Goal: Information Seeking & Learning: Learn about a topic

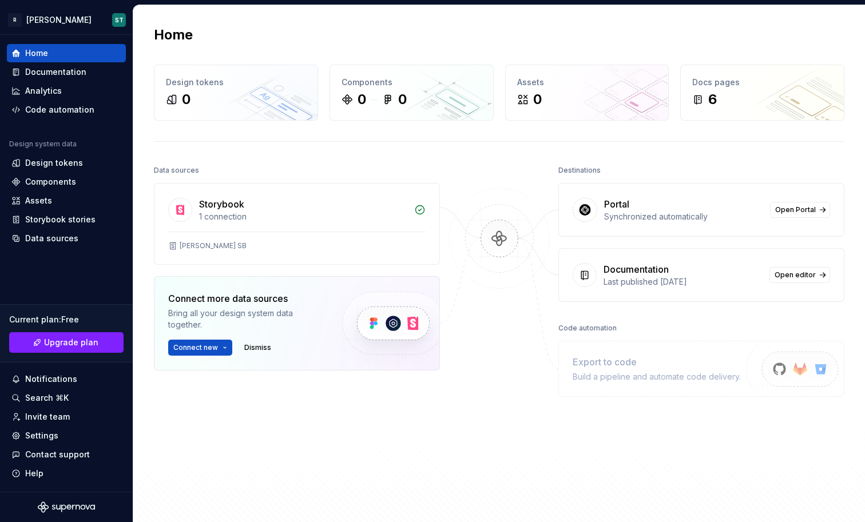
click at [394, 174] on div "Data sources" at bounding box center [297, 170] width 286 height 16
click at [77, 71] on div "Documentation" at bounding box center [55, 71] width 61 height 11
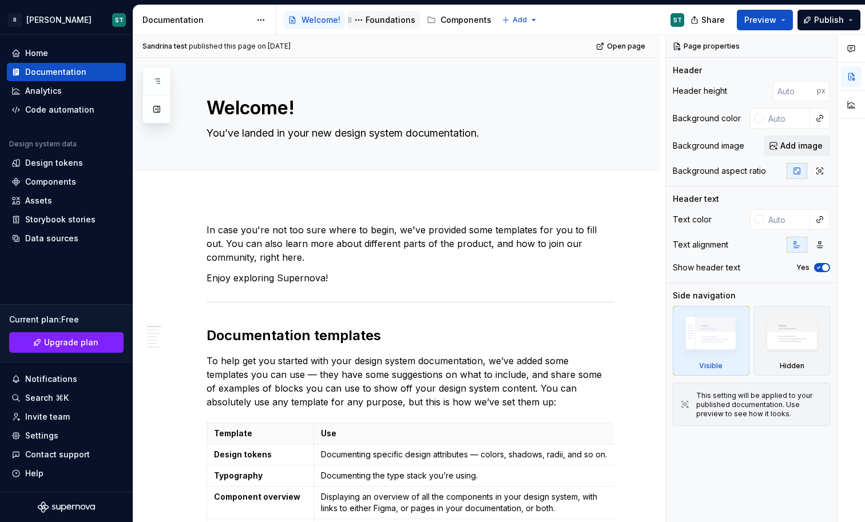
click at [393, 25] on div "Foundations" at bounding box center [390, 19] width 50 height 11
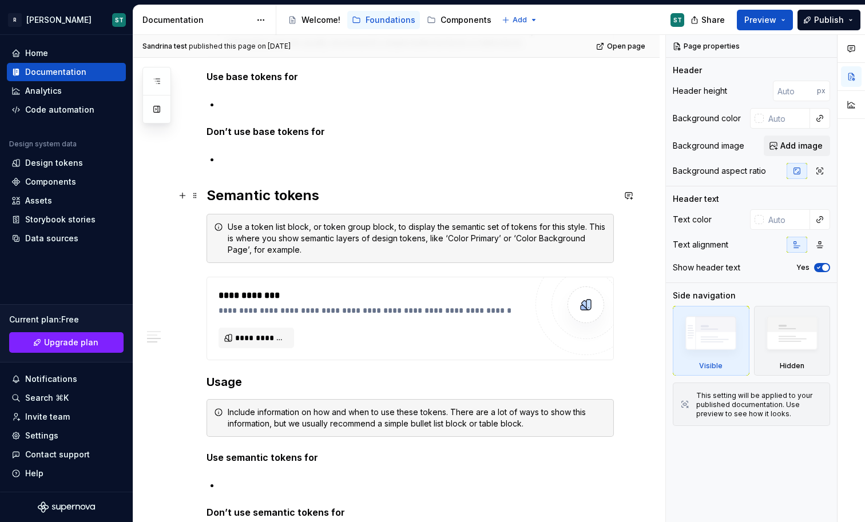
scroll to position [911, 0]
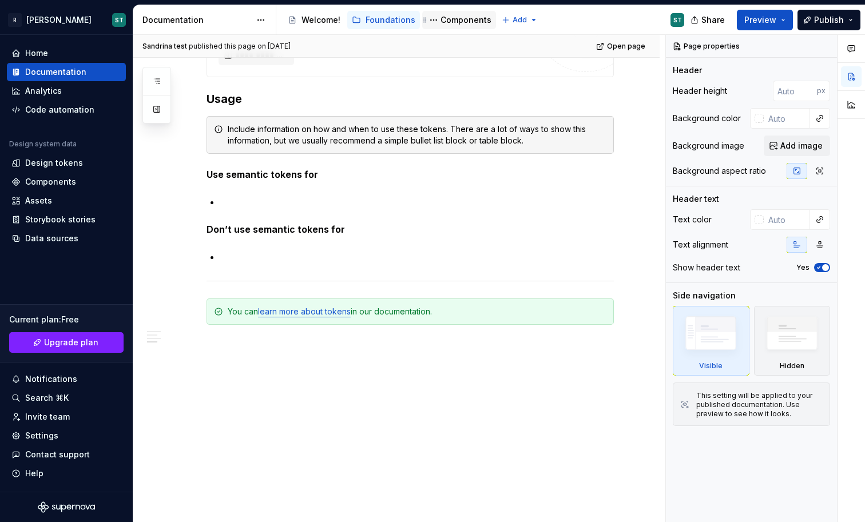
click at [455, 20] on div "Components" at bounding box center [465, 19] width 51 height 11
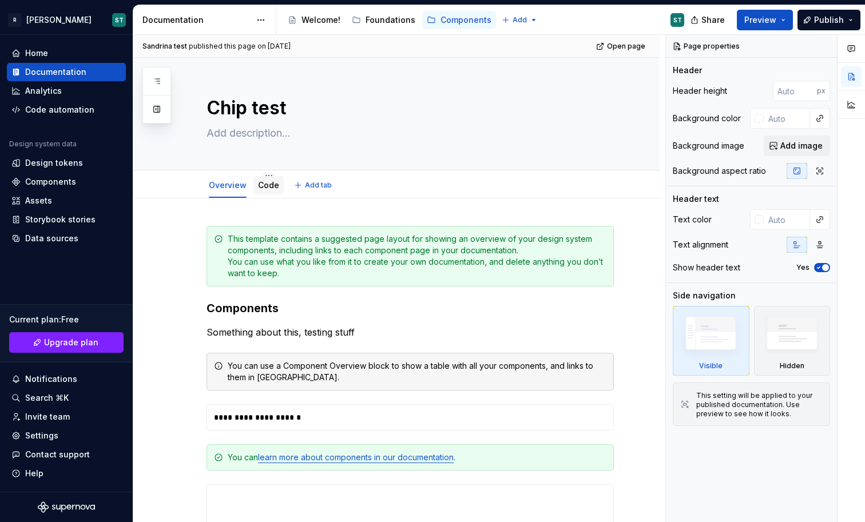
click at [267, 192] on div "Code" at bounding box center [268, 185] width 30 height 18
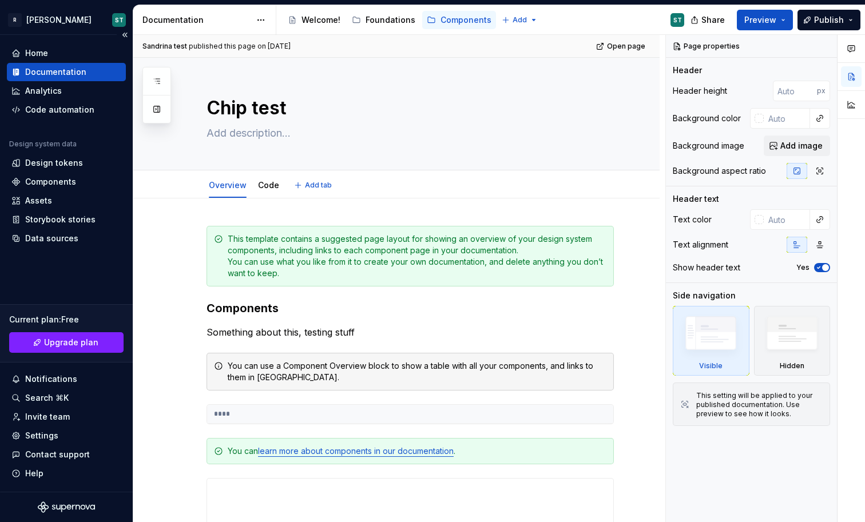
type textarea "*"
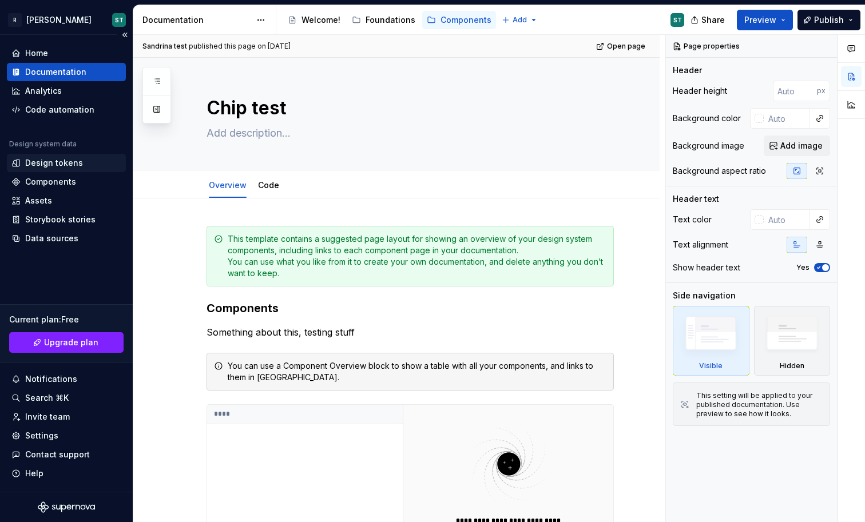
click at [63, 160] on div "Design tokens" at bounding box center [54, 162] width 58 height 11
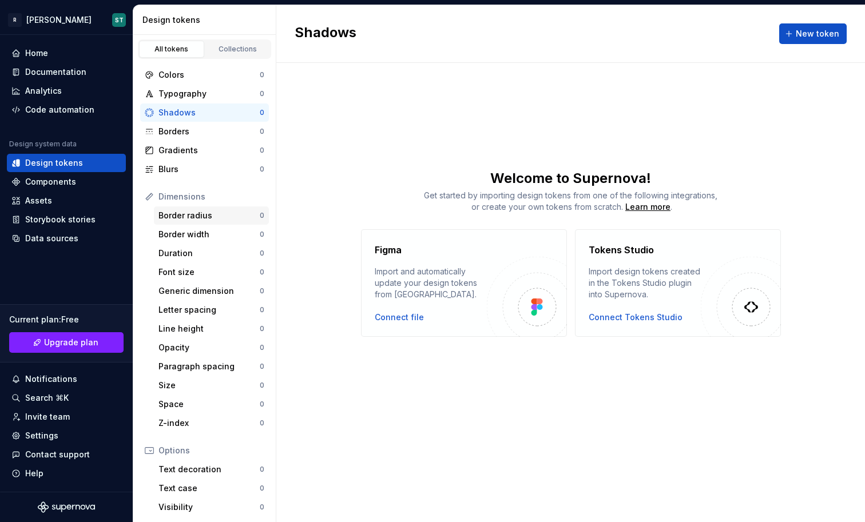
click at [203, 222] on div "Border radius 0" at bounding box center [211, 215] width 115 height 18
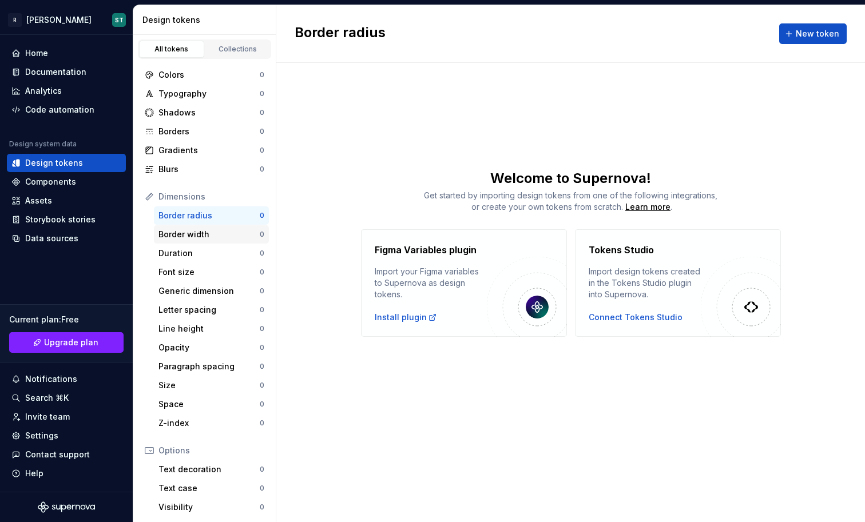
click at [204, 239] on div "Border width" at bounding box center [208, 234] width 101 height 11
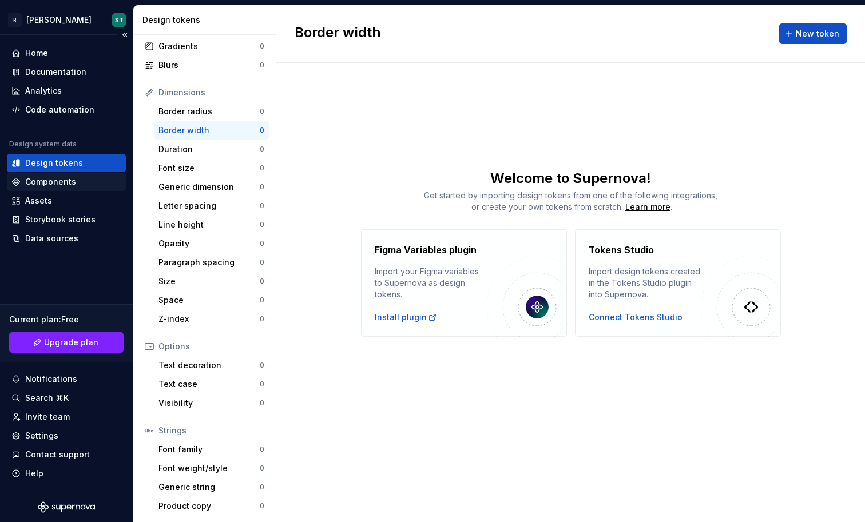
click at [79, 182] on div "Components" at bounding box center [66, 181] width 110 height 11
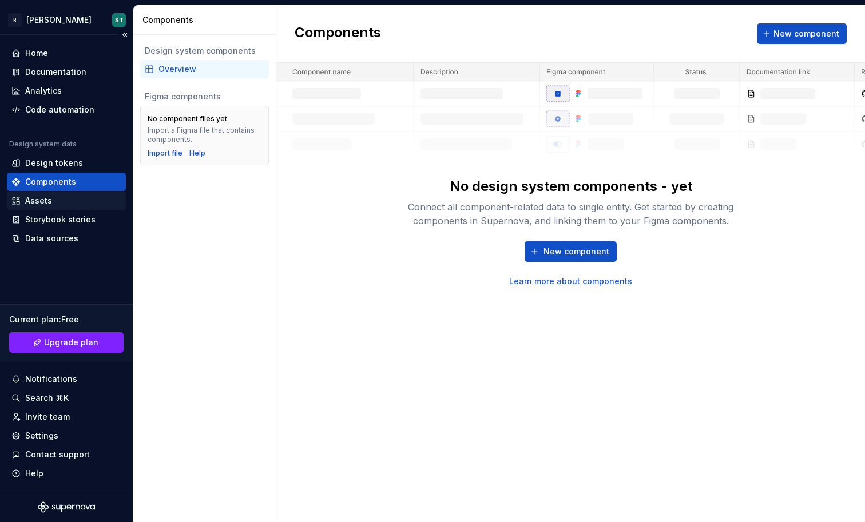
click at [69, 202] on div "Assets" at bounding box center [66, 200] width 110 height 11
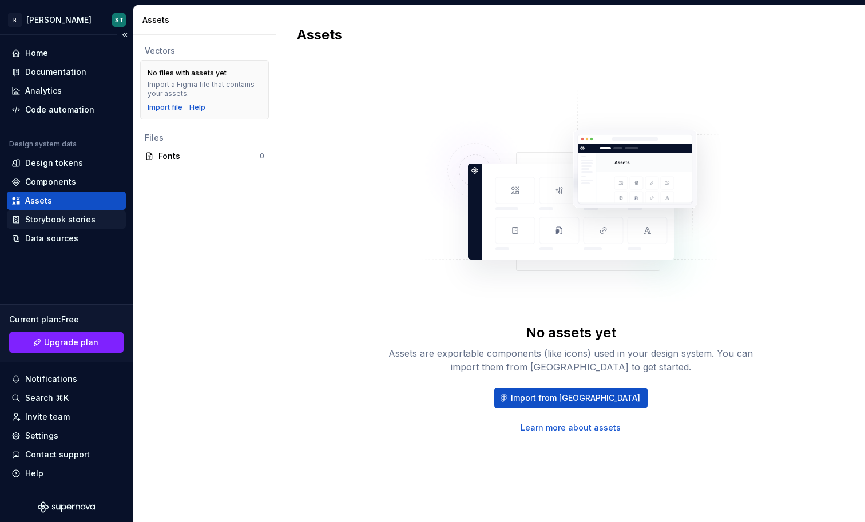
click at [81, 221] on div "Storybook stories" at bounding box center [60, 219] width 70 height 11
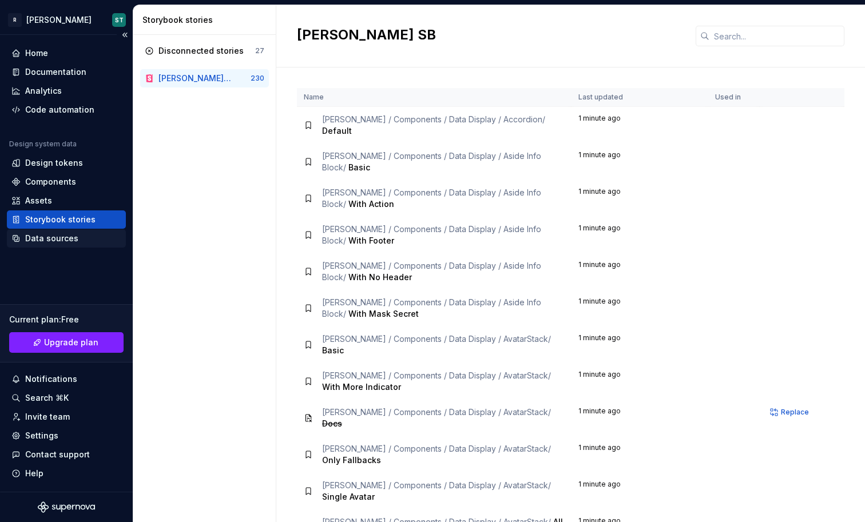
click at [76, 239] on div "Data sources" at bounding box center [66, 238] width 110 height 11
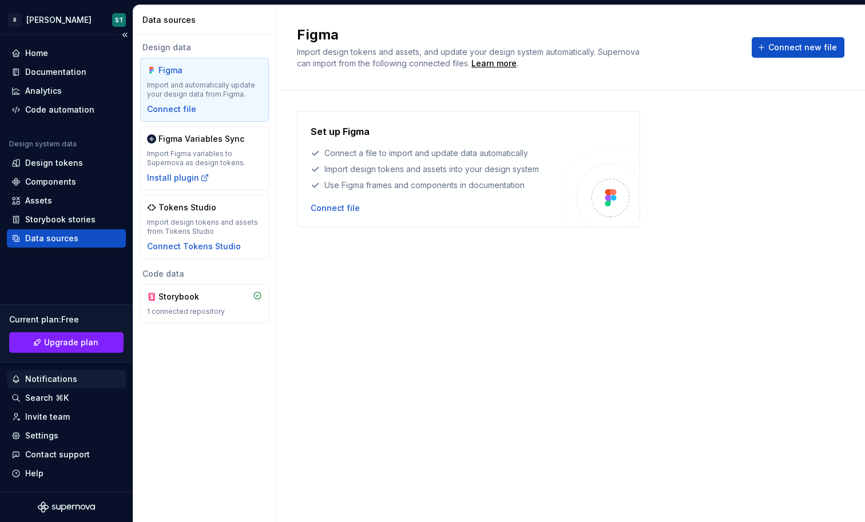
click at [74, 372] on div "Notifications" at bounding box center [66, 379] width 119 height 18
click at [70, 401] on html "R [PERSON_NAME] ST Home Documentation Analytics Code automation Design system d…" at bounding box center [432, 261] width 865 height 522
click at [70, 401] on div "Search ⌘K" at bounding box center [66, 397] width 110 height 11
click at [65, 433] on div "Settings" at bounding box center [66, 435] width 110 height 11
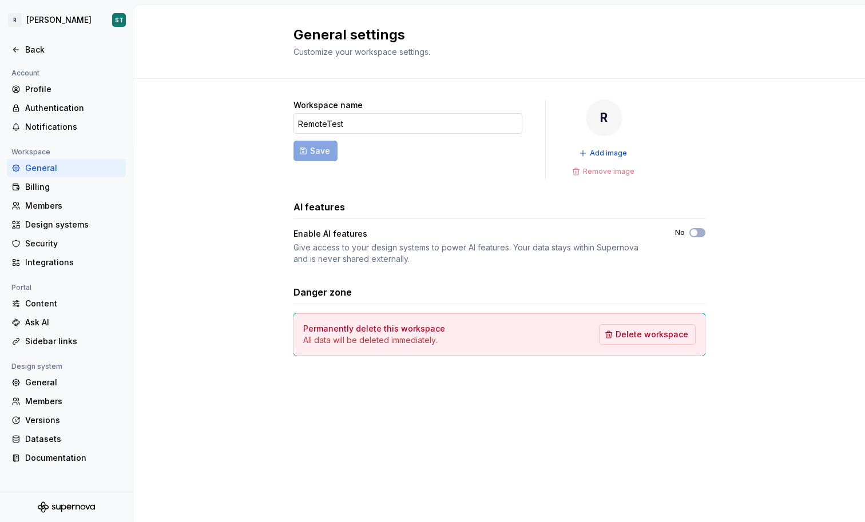
click at [355, 125] on input "RemoteTest" at bounding box center [407, 123] width 229 height 21
click at [240, 197] on div "Workspace name RemoteTest Save R Add image Remove image AI features Enable AI f…" at bounding box center [499, 239] width 732 height 320
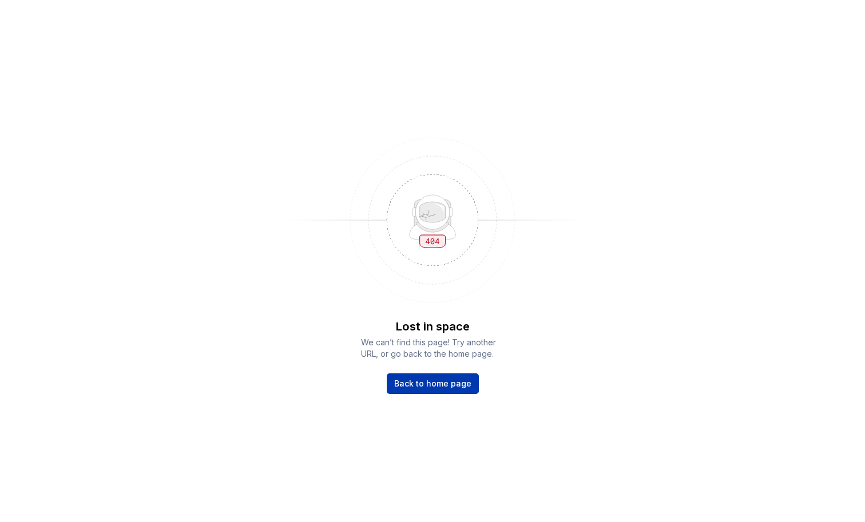
click at [432, 380] on span "Back to home page" at bounding box center [432, 383] width 77 height 11
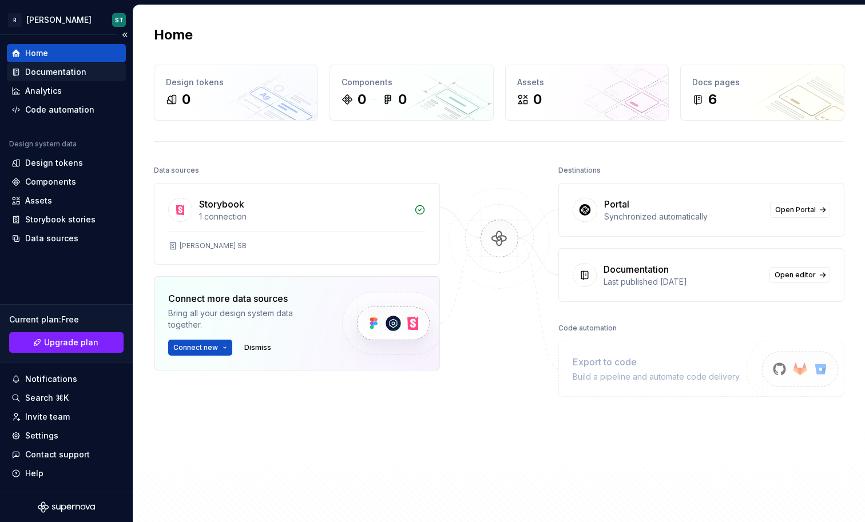
click at [81, 70] on div "Documentation" at bounding box center [55, 71] width 61 height 11
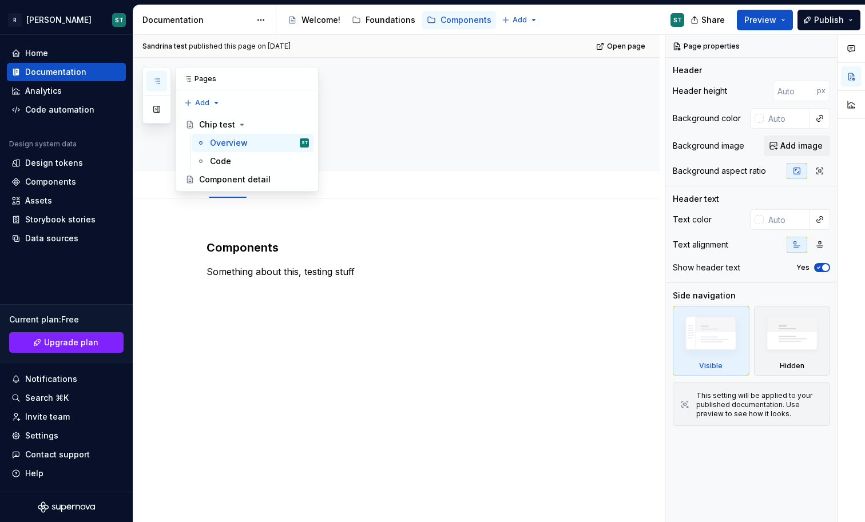
click at [157, 82] on icon "button" at bounding box center [156, 81] width 9 height 9
click at [158, 112] on button "button" at bounding box center [156, 109] width 21 height 21
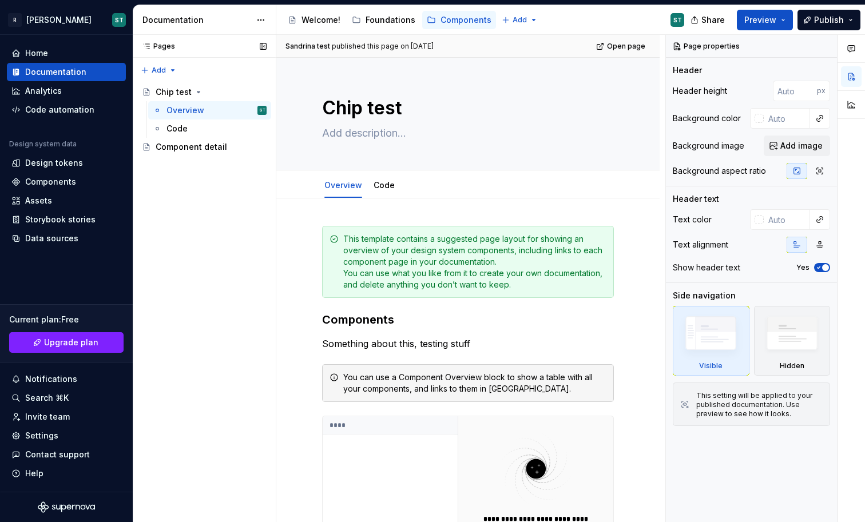
click at [166, 48] on div "Pages" at bounding box center [156, 46] width 38 height 9
click at [177, 18] on div "Documentation" at bounding box center [196, 19] width 108 height 11
click at [311, 22] on div "Welcome!" at bounding box center [320, 19] width 39 height 11
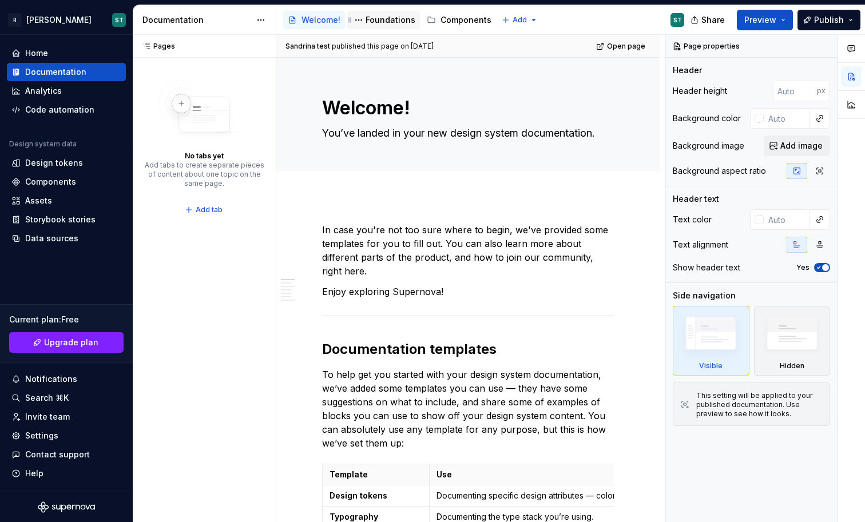
click at [372, 22] on div "Foundations" at bounding box center [390, 19] width 50 height 11
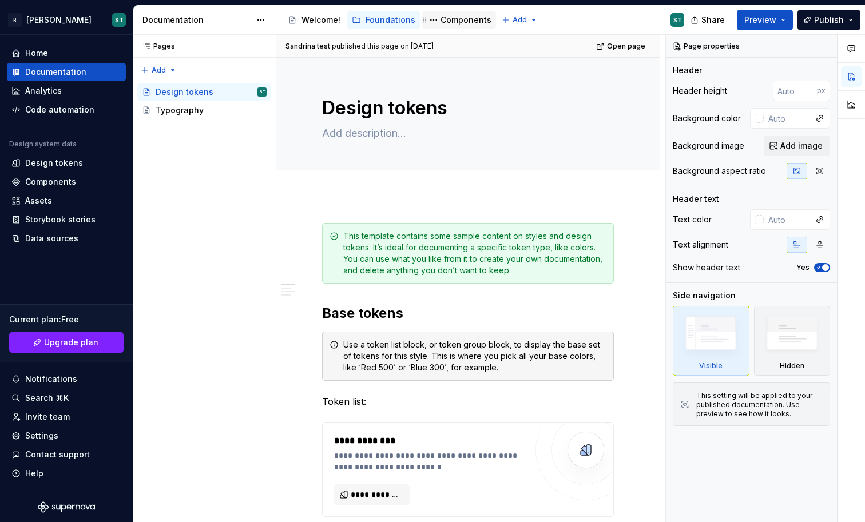
click at [481, 25] on div "Components" at bounding box center [465, 19] width 51 height 11
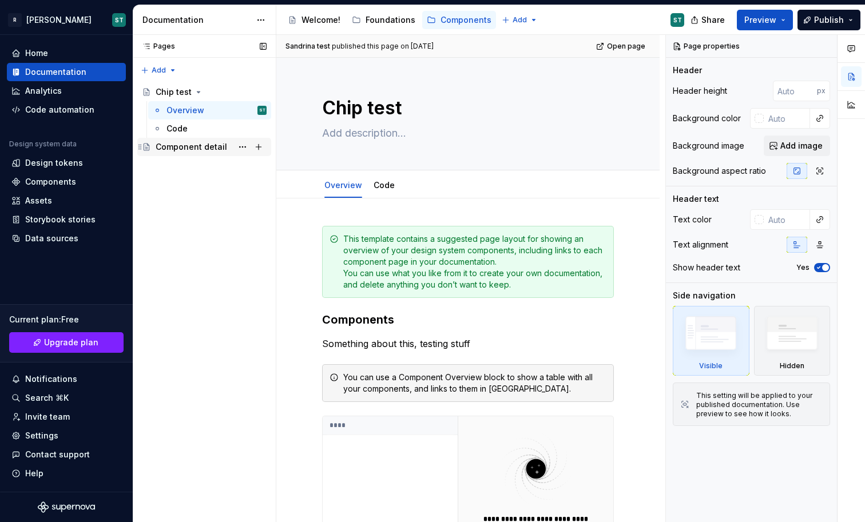
click at [212, 152] on div "Component detail" at bounding box center [191, 146] width 71 height 11
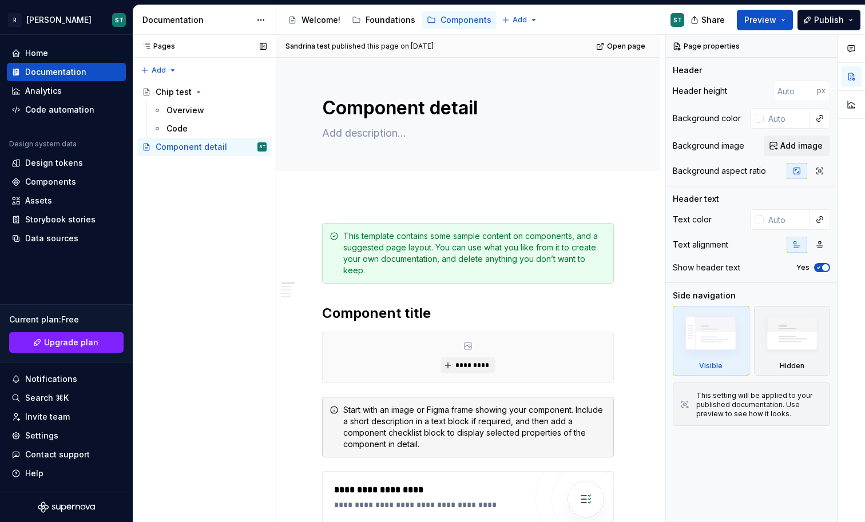
click at [164, 47] on div "Pages" at bounding box center [156, 46] width 38 height 9
click at [148, 44] on icon at bounding box center [146, 46] width 9 height 9
click at [197, 125] on div "Code" at bounding box center [216, 129] width 100 height 16
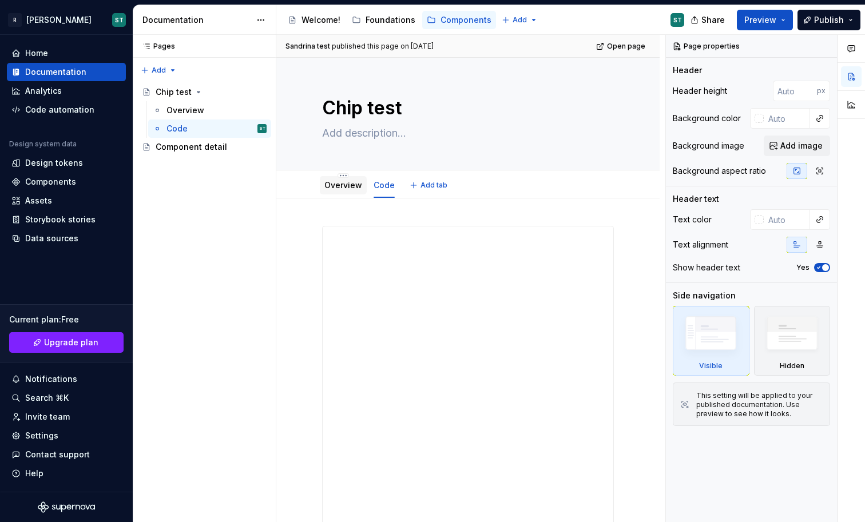
click at [348, 190] on div "Overview" at bounding box center [343, 185] width 38 height 11
click at [349, 186] on link "Overview" at bounding box center [343, 185] width 38 height 10
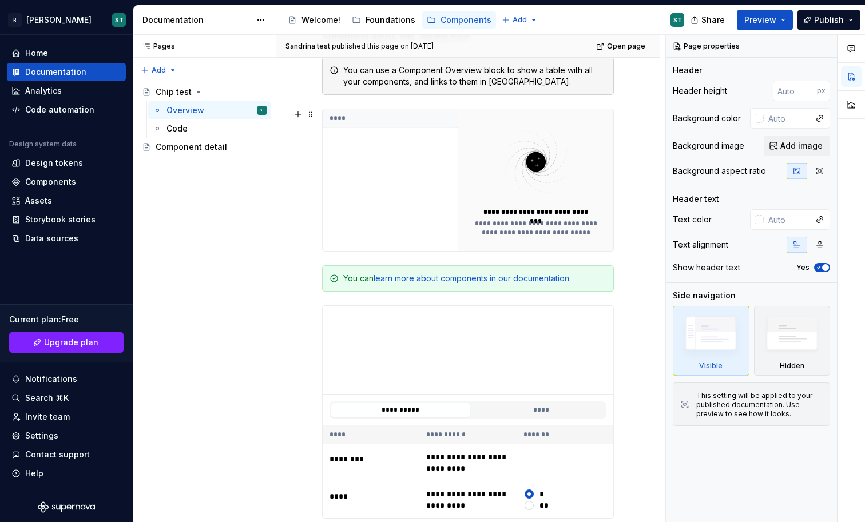
scroll to position [320, 0]
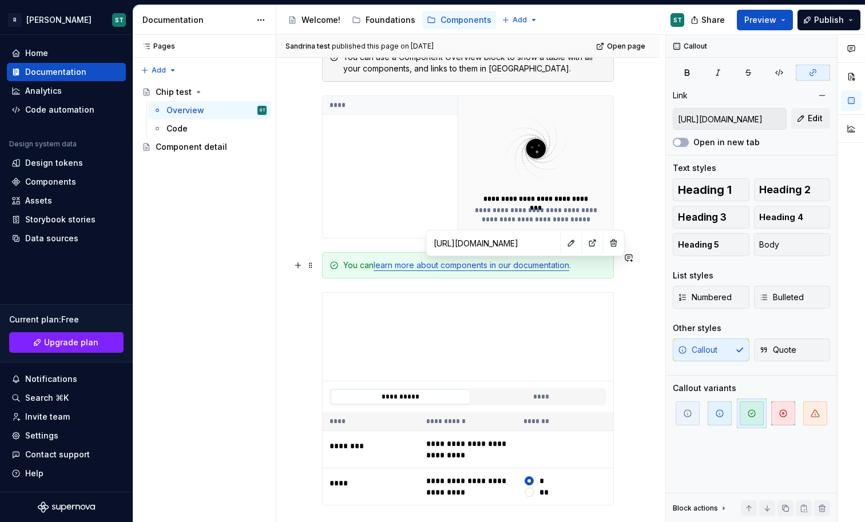
click at [510, 269] on link "learn more about components in our documentation" at bounding box center [472, 265] width 196 height 10
click at [585, 245] on button "button" at bounding box center [593, 243] width 16 height 16
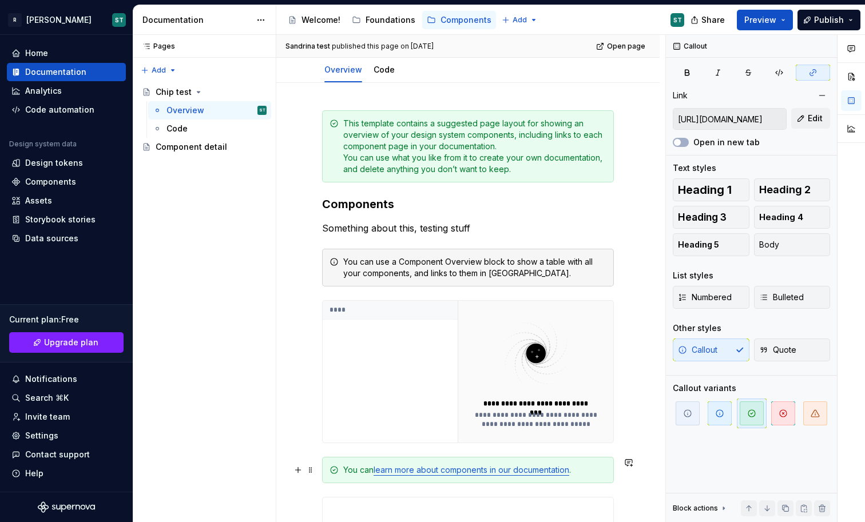
scroll to position [0, 0]
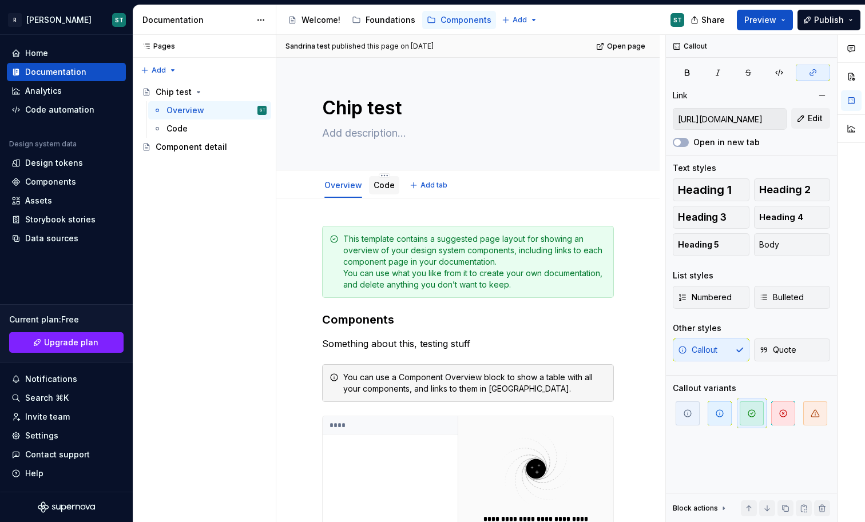
click at [380, 184] on link "Code" at bounding box center [384, 185] width 21 height 10
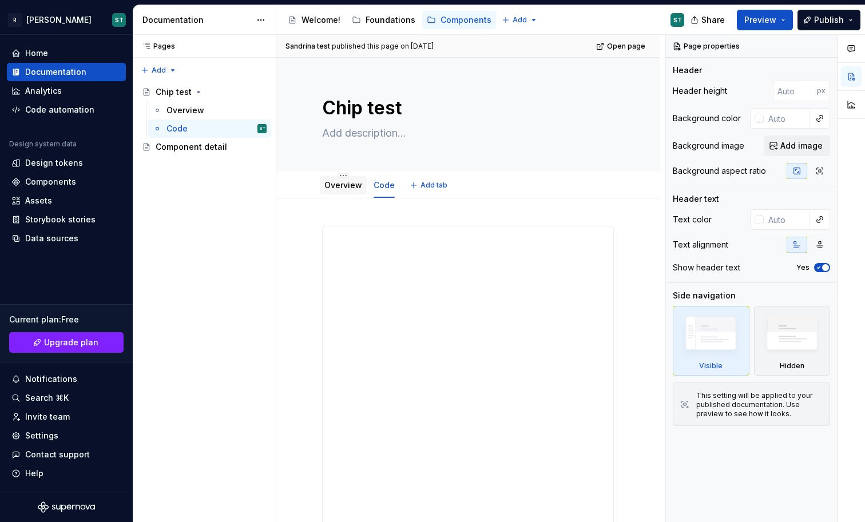
click at [353, 190] on link "Overview" at bounding box center [343, 185] width 38 height 10
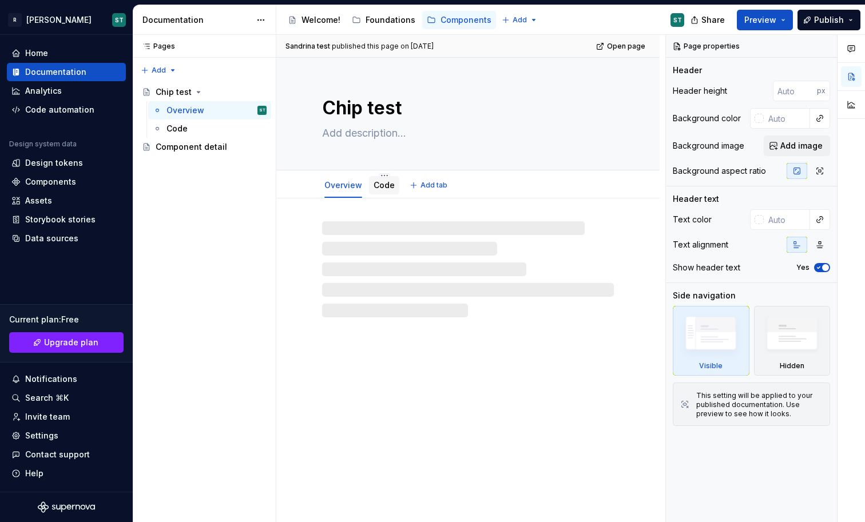
click at [386, 183] on link "Code" at bounding box center [384, 185] width 21 height 10
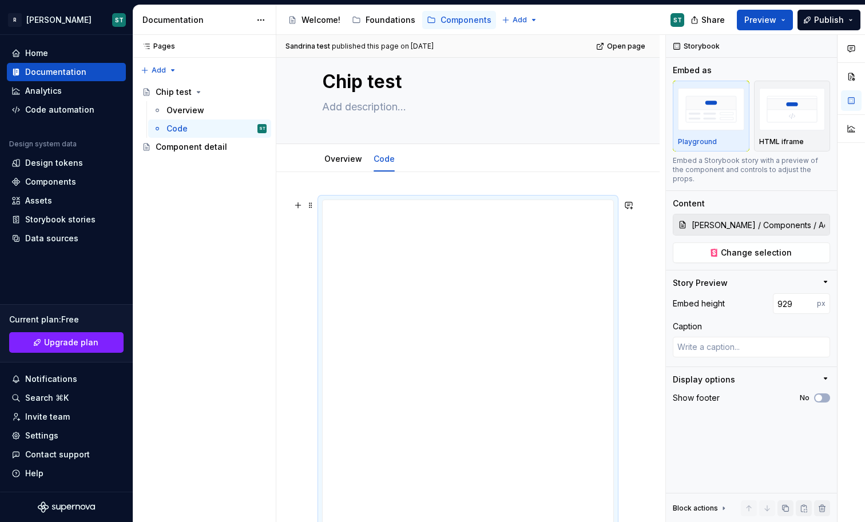
scroll to position [17, 0]
click at [206, 203] on div "Pages Pages Add Accessibility guide for tree Page tree. Navigate the tree with …" at bounding box center [204, 279] width 143 height 488
click at [190, 103] on div "Overview" at bounding box center [216, 110] width 100 height 16
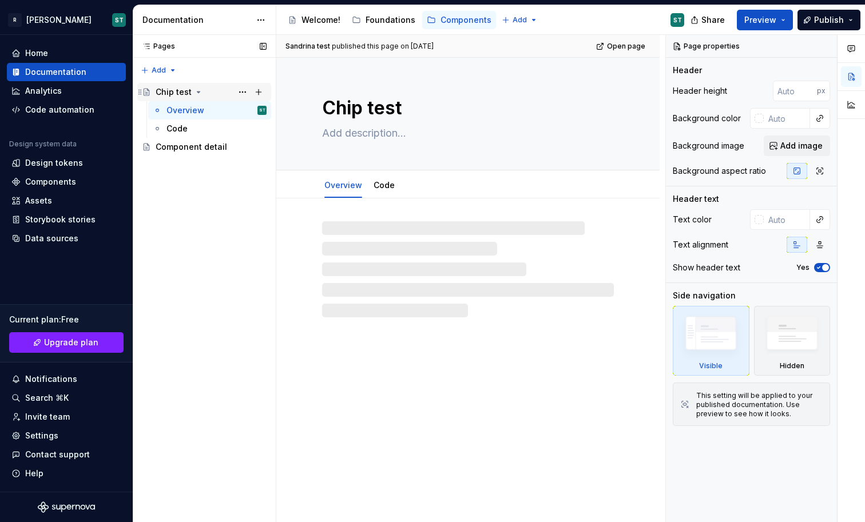
click at [194, 92] on icon "Page tree" at bounding box center [198, 92] width 9 height 9
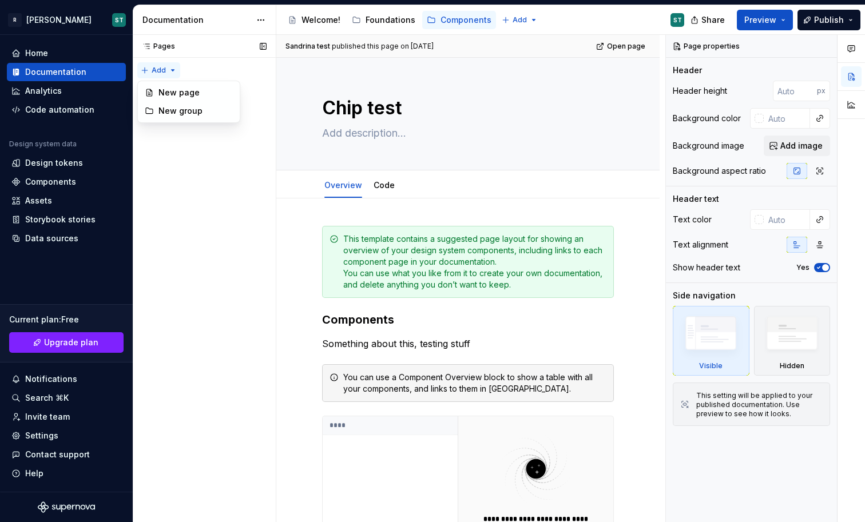
click at [172, 71] on div "Pages Pages Add Accessibility guide for tree Page tree. Navigate the tree with …" at bounding box center [204, 279] width 143 height 488
click at [219, 175] on div "Pages Pages Add Accessibility guide for tree Page tree. Navigate the tree with …" at bounding box center [204, 279] width 143 height 488
type textarea "*"
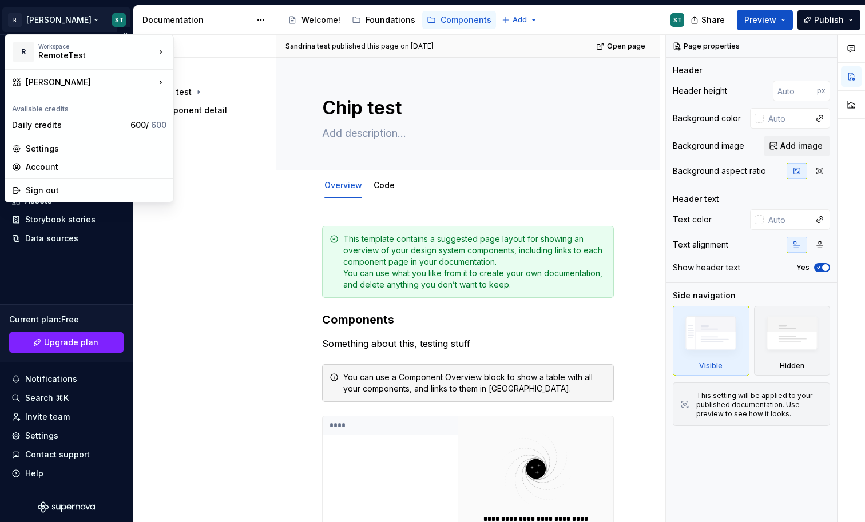
click at [54, 19] on html "R Norma ST Home Documentation Analytics Code automation Design system data Desi…" at bounding box center [432, 261] width 865 height 522
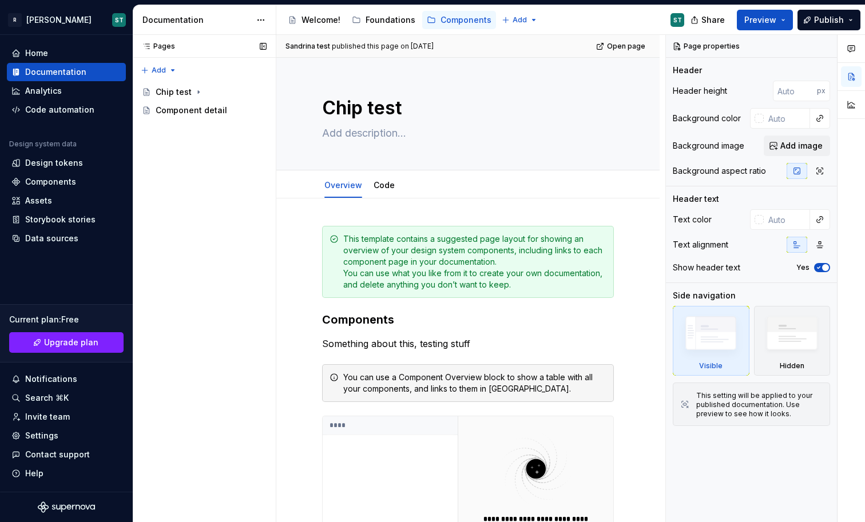
click at [194, 283] on div "Pages Pages Add Accessibility guide for tree Page tree. Navigate the tree with …" at bounding box center [204, 279] width 143 height 488
